Goal: Task Accomplishment & Management: Manage account settings

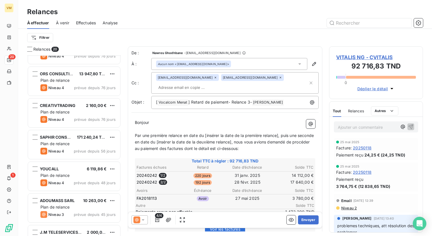
scroll to position [141, 0]
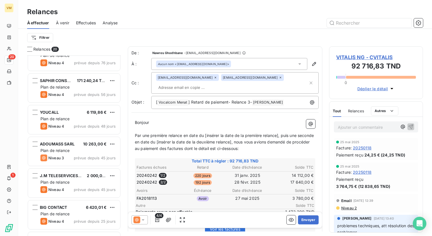
click at [87, 19] on div "Effectuées" at bounding box center [86, 23] width 20 height 12
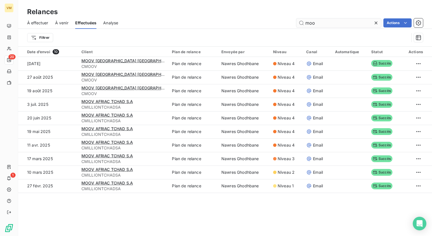
click at [318, 23] on input "moo" at bounding box center [338, 22] width 85 height 9
type input "m"
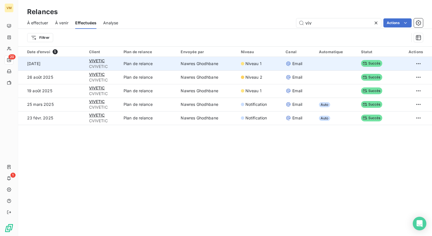
type input "viv"
click at [245, 64] on span "Niveau 1" at bounding box center [253, 64] width 16 height 6
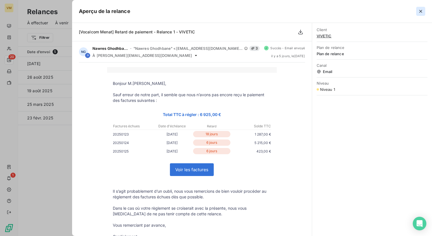
click at [423, 9] on button "button" at bounding box center [420, 11] width 9 height 9
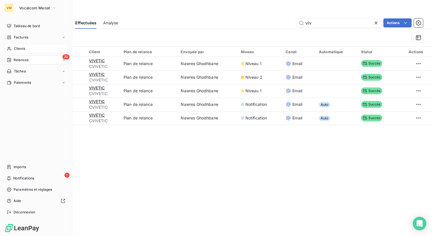
click at [11, 49] on icon at bounding box center [9, 49] width 4 height 4
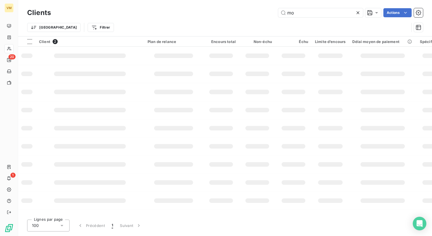
type input "m"
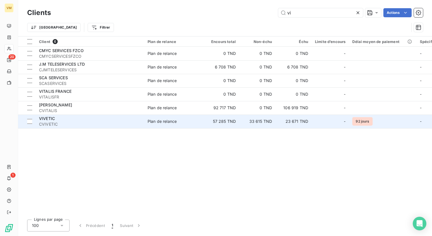
type input "vi"
click at [289, 118] on td "23 671 TND" at bounding box center [293, 121] width 36 height 14
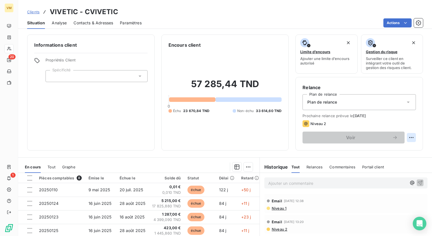
click at [409, 138] on html "VM 20 1 Clients VIVETIC - CVIVETIC Situation Analyse Contacts & Adresses Paramè…" at bounding box center [216, 118] width 432 height 236
click at [391, 151] on div "Replanifier cette action" at bounding box center [383, 149] width 51 height 9
select select "8"
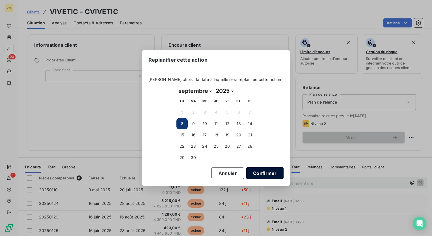
click at [254, 176] on button "Confirmer" at bounding box center [264, 173] width 37 height 12
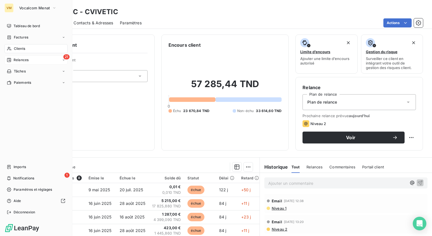
click at [20, 60] on span "Relances" at bounding box center [21, 59] width 15 height 5
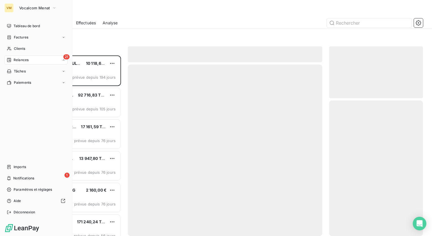
scroll to position [176, 89]
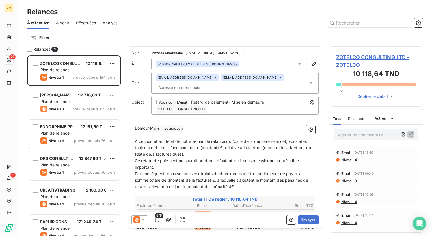
click at [109, 34] on div "Filtrer" at bounding box center [224, 37] width 395 height 11
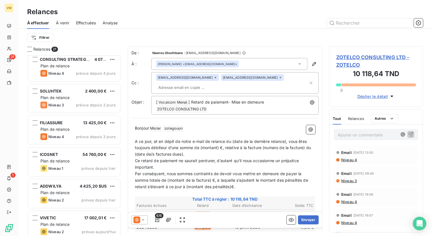
scroll to position [484, 0]
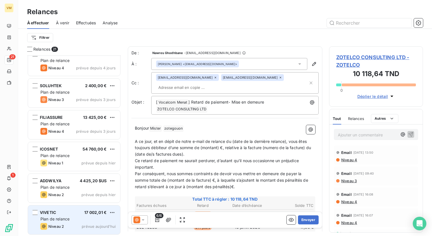
click at [83, 217] on div "Plan de relance" at bounding box center [77, 219] width 75 height 6
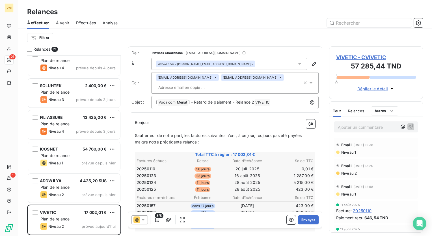
click at [234, 124] on p "Bonjour ﻿ ﻿ ﻿" at bounding box center [225, 122] width 180 height 6
click at [308, 83] on icon at bounding box center [311, 83] width 6 height 6
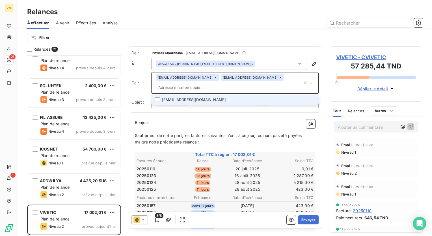
click at [212, 97] on li "[EMAIL_ADDRESS][DOMAIN_NAME]" at bounding box center [234, 100] width 167 height 10
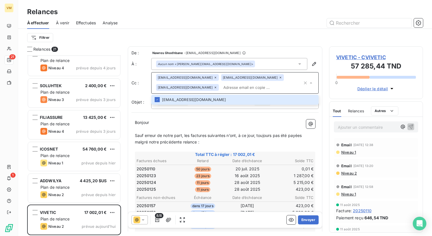
click at [212, 121] on p "Bonjour ﻿ ﻿ ﻿" at bounding box center [225, 122] width 180 height 6
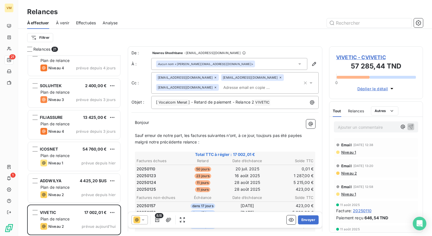
click at [149, 123] on span "Bonjour" at bounding box center [142, 122] width 14 height 5
click at [157, 217] on span "8/8" at bounding box center [159, 215] width 8 height 5
click at [155, 217] on div "8/8" at bounding box center [157, 219] width 9 height 9
click at [159, 217] on span "8/8" at bounding box center [159, 215] width 8 height 5
click at [158, 220] on icon "button" at bounding box center [157, 220] width 6 height 6
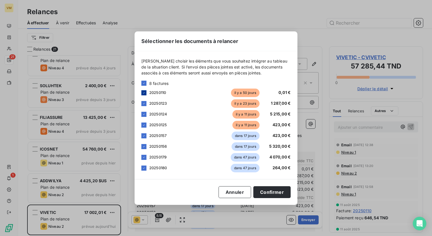
click at [145, 92] on div at bounding box center [143, 92] width 5 height 5
drag, startPoint x: 145, startPoint y: 134, endPoint x: 145, endPoint y: 141, distance: 7.3
click at [145, 134] on icon at bounding box center [143, 135] width 3 height 3
click at [145, 145] on icon at bounding box center [143, 146] width 3 height 3
click at [145, 155] on icon at bounding box center [143, 156] width 3 height 3
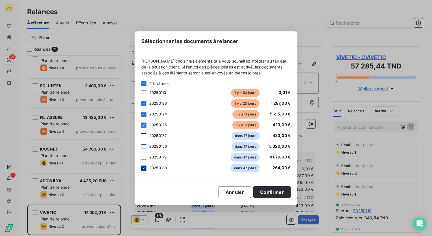
click at [145, 168] on icon at bounding box center [143, 167] width 3 height 3
click at [269, 194] on button "Confirmer" at bounding box center [271, 192] width 37 height 12
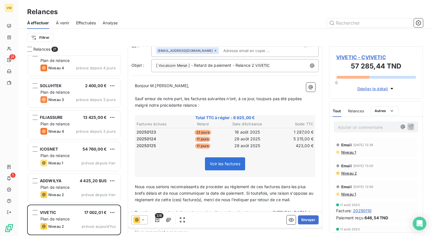
scroll to position [56, 0]
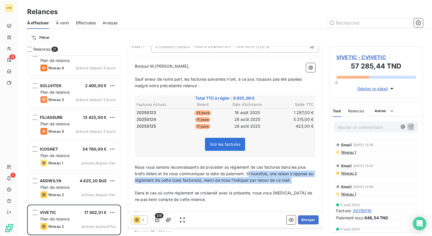
drag, startPoint x: 250, startPoint y: 172, endPoint x: 282, endPoint y: 184, distance: 34.1
click at [282, 184] on div "Bonjour M.[PERSON_NAME], ﻿ ﻿ ﻿ ﻿ Sauf erreur de notre part, les factures suivan…" at bounding box center [225, 155] width 180 height 185
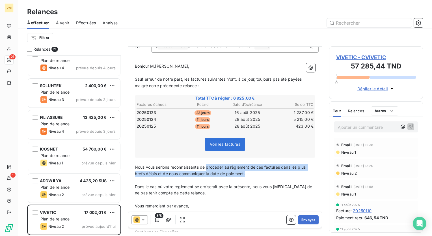
drag, startPoint x: 207, startPoint y: 167, endPoint x: 246, endPoint y: 179, distance: 41.4
click at [247, 176] on div "Bonjour M.[PERSON_NAME], ﻿ ﻿ ﻿ ﻿ Sauf erreur de notre part, les factures suivan…" at bounding box center [225, 152] width 180 height 178
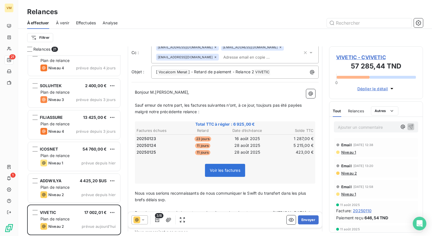
scroll to position [0, 0]
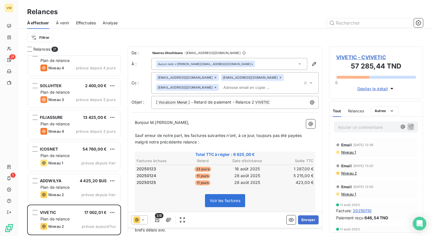
click at [291, 120] on p "Bonjour M.[PERSON_NAME], ﻿ ﻿ ﻿" at bounding box center [225, 122] width 180 height 6
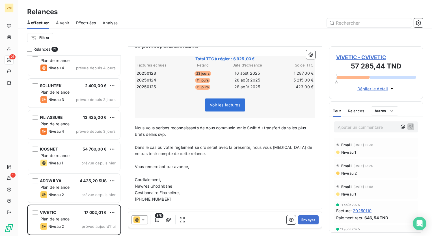
scroll to position [96, 0]
click at [306, 218] on button "Envoyer" at bounding box center [308, 219] width 21 height 9
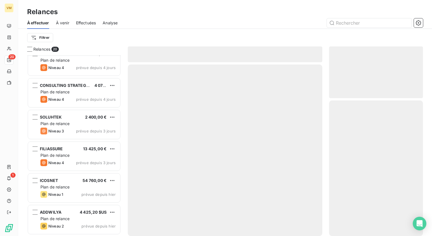
scroll to position [452, 0]
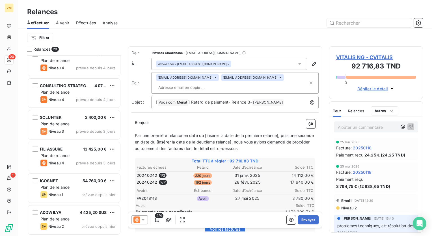
scroll to position [176, 89]
